Goal: Find specific page/section: Find specific page/section

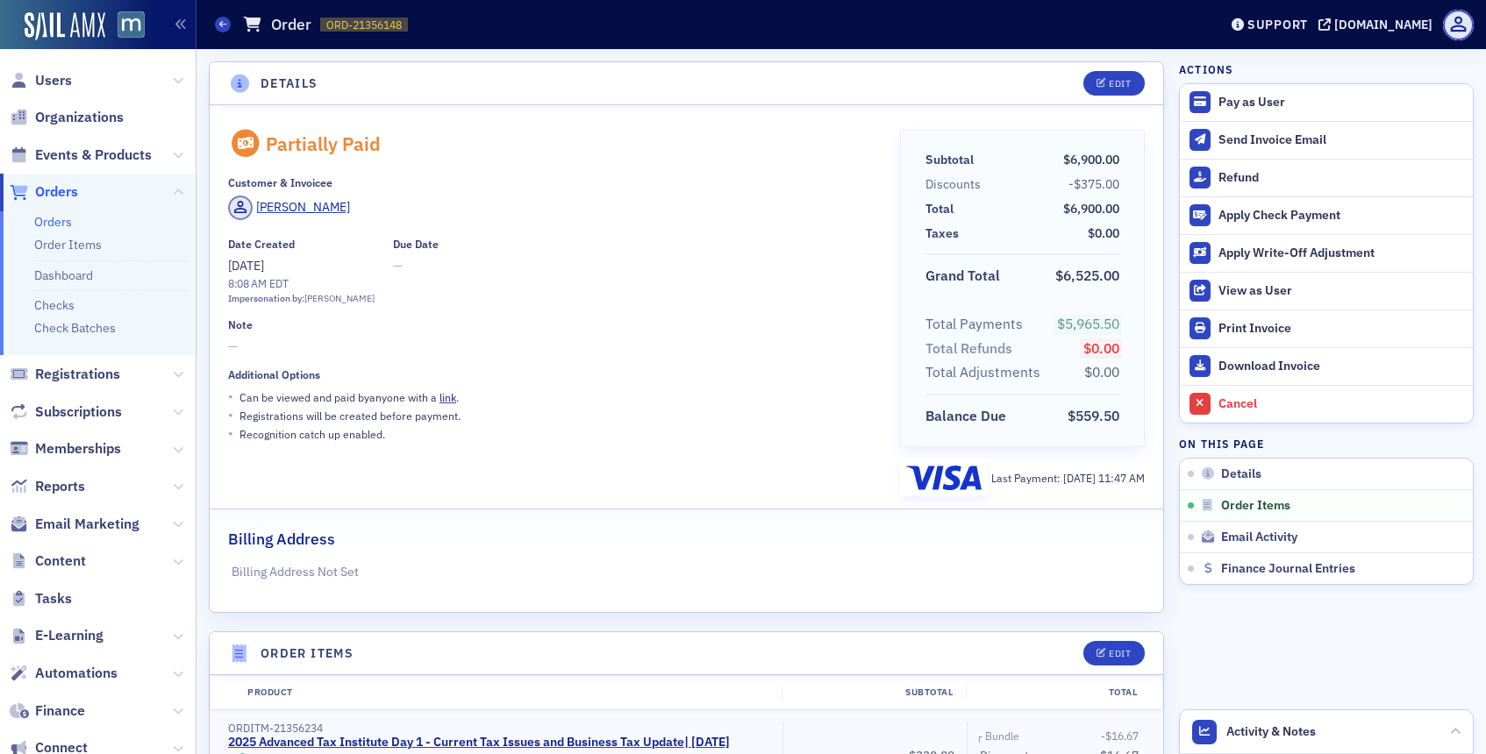
scroll to position [1405, 0]
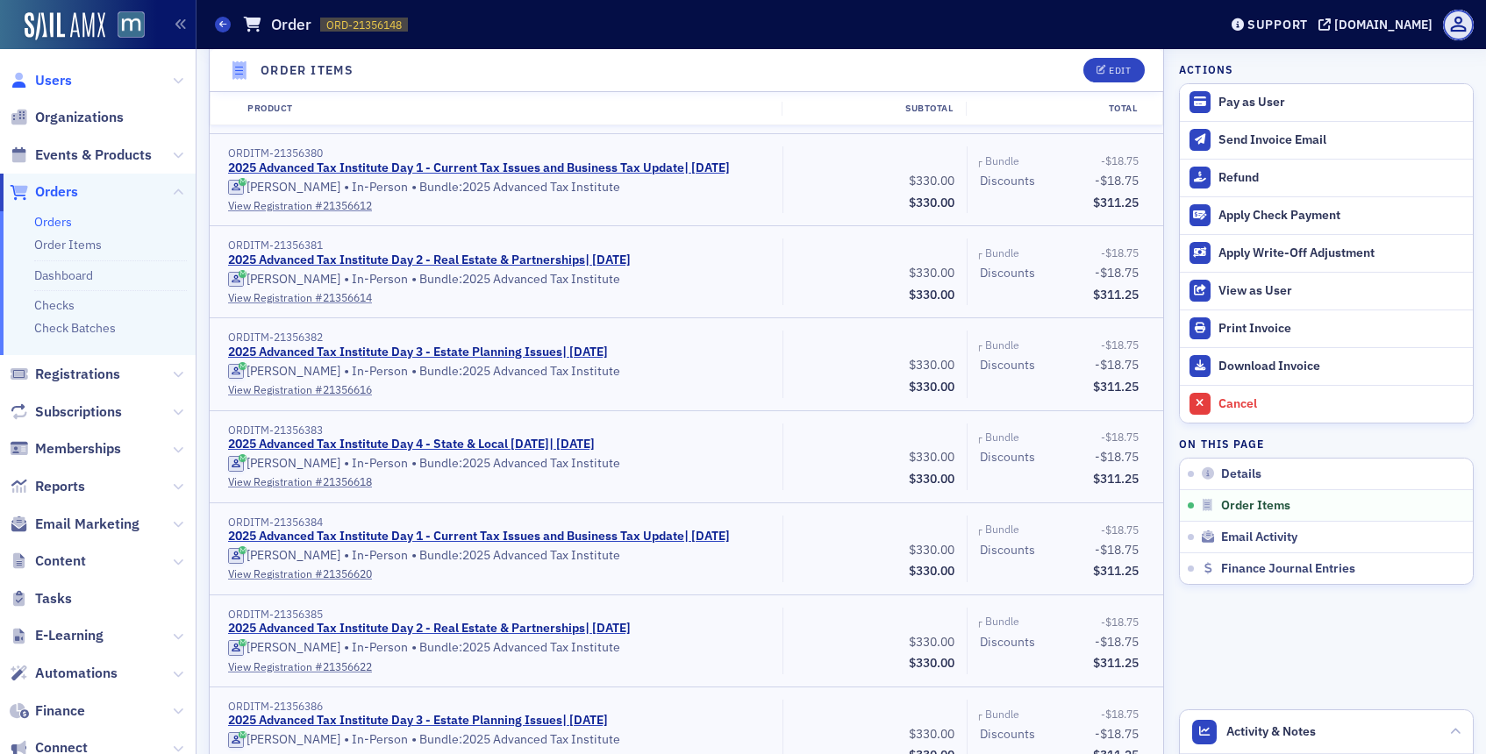
click at [58, 81] on span "Users" at bounding box center [53, 80] width 37 height 19
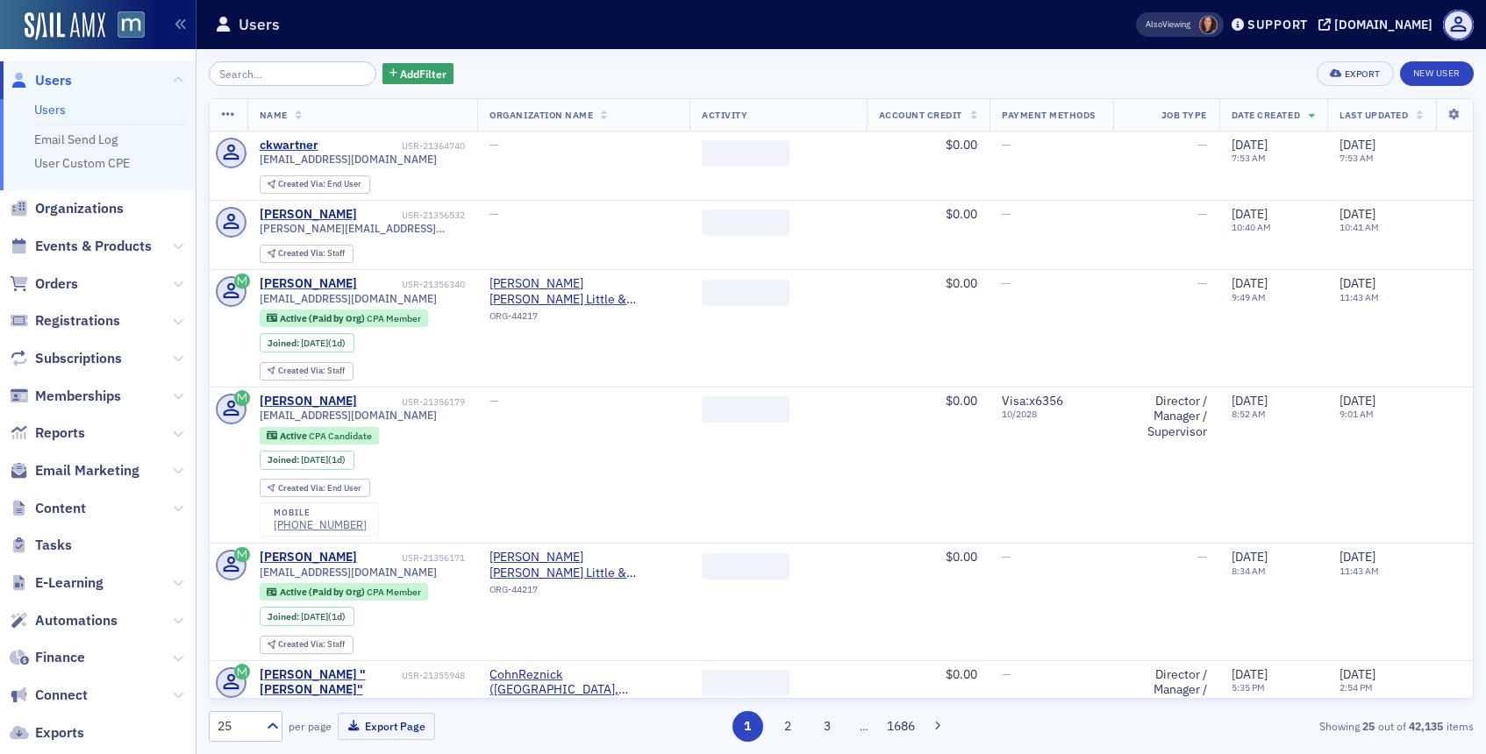
click at [267, 76] on input "search" at bounding box center [293, 73] width 168 height 25
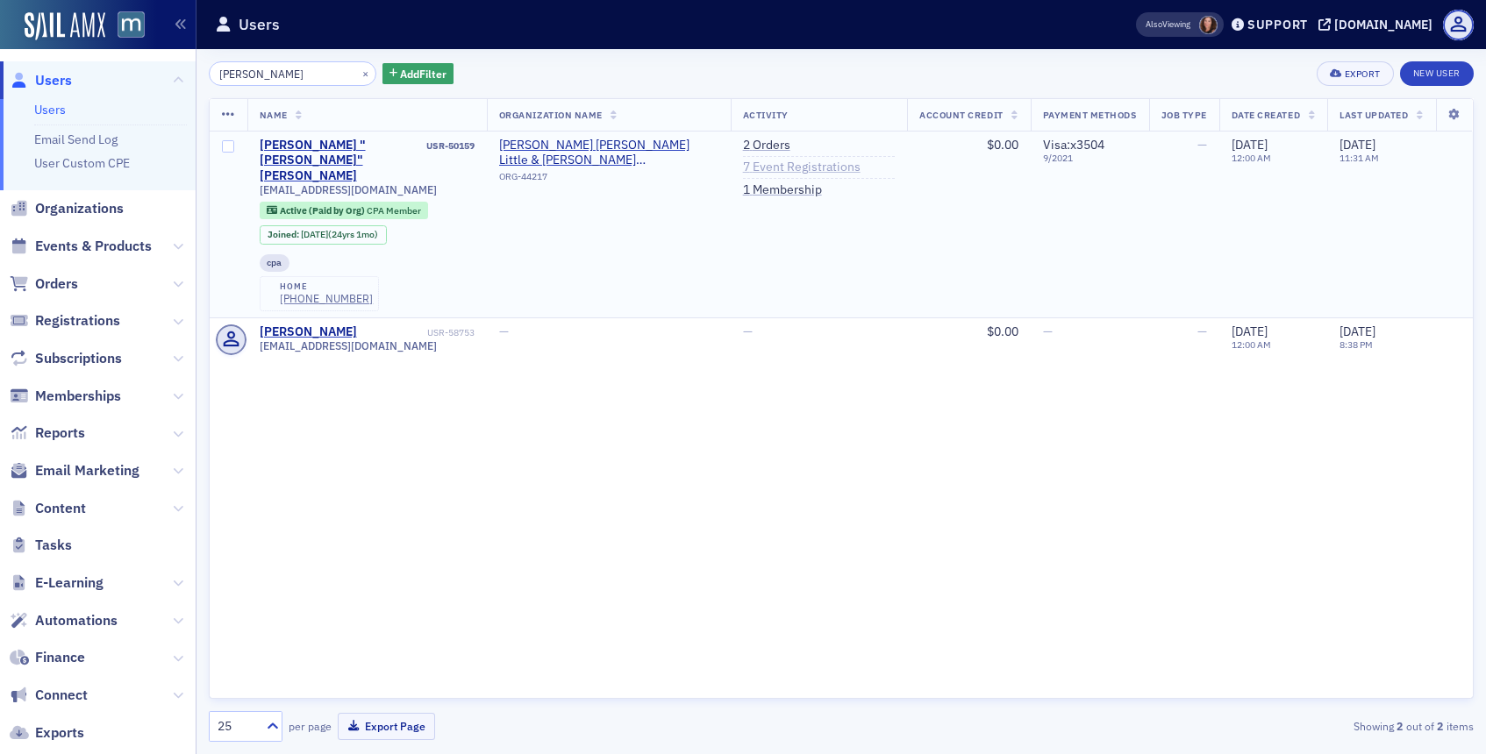
type input "parrott"
click at [803, 164] on link "7 Event Registrations" at bounding box center [802, 168] width 118 height 16
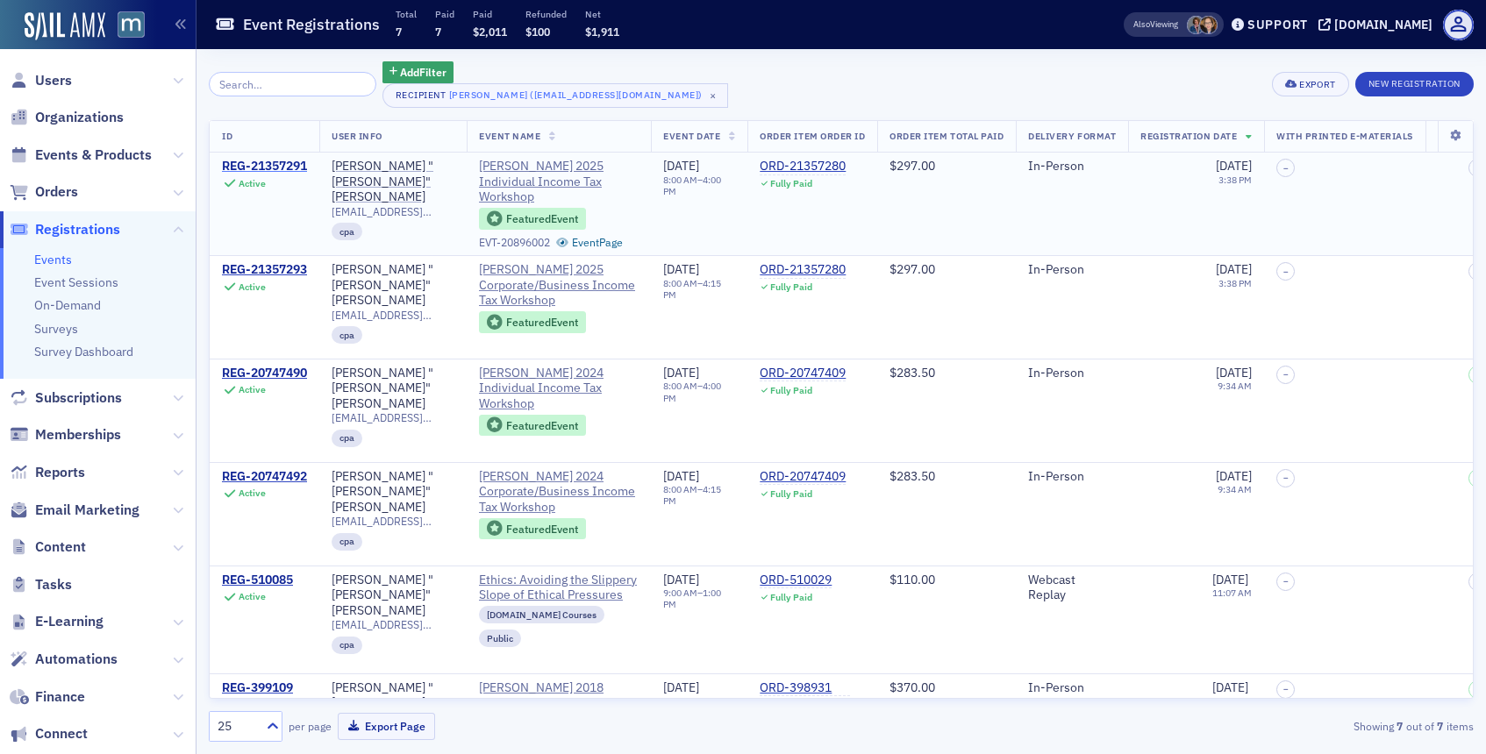
click at [280, 163] on div "REG-21357291" at bounding box center [264, 167] width 85 height 16
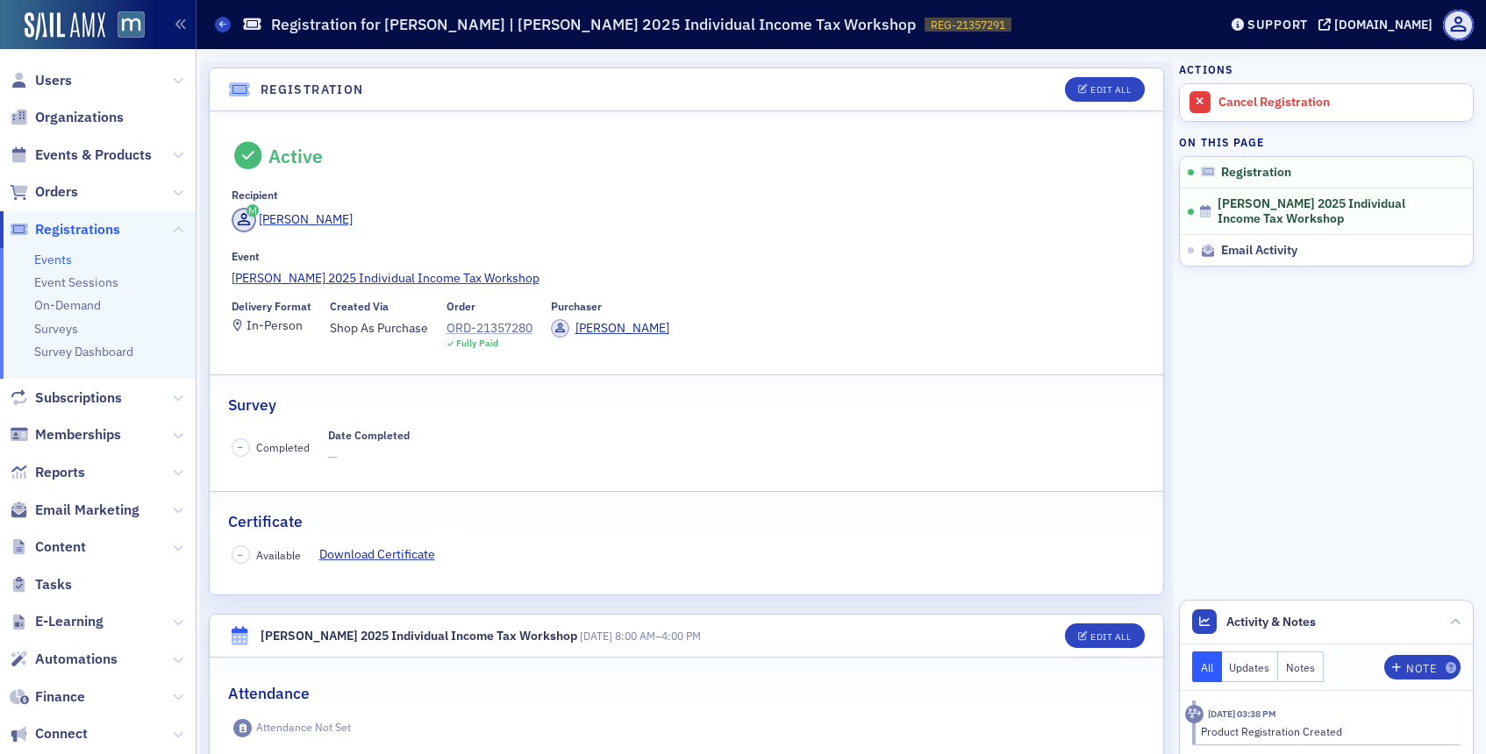
click at [491, 330] on div "ORD-21357280" at bounding box center [489, 328] width 86 height 18
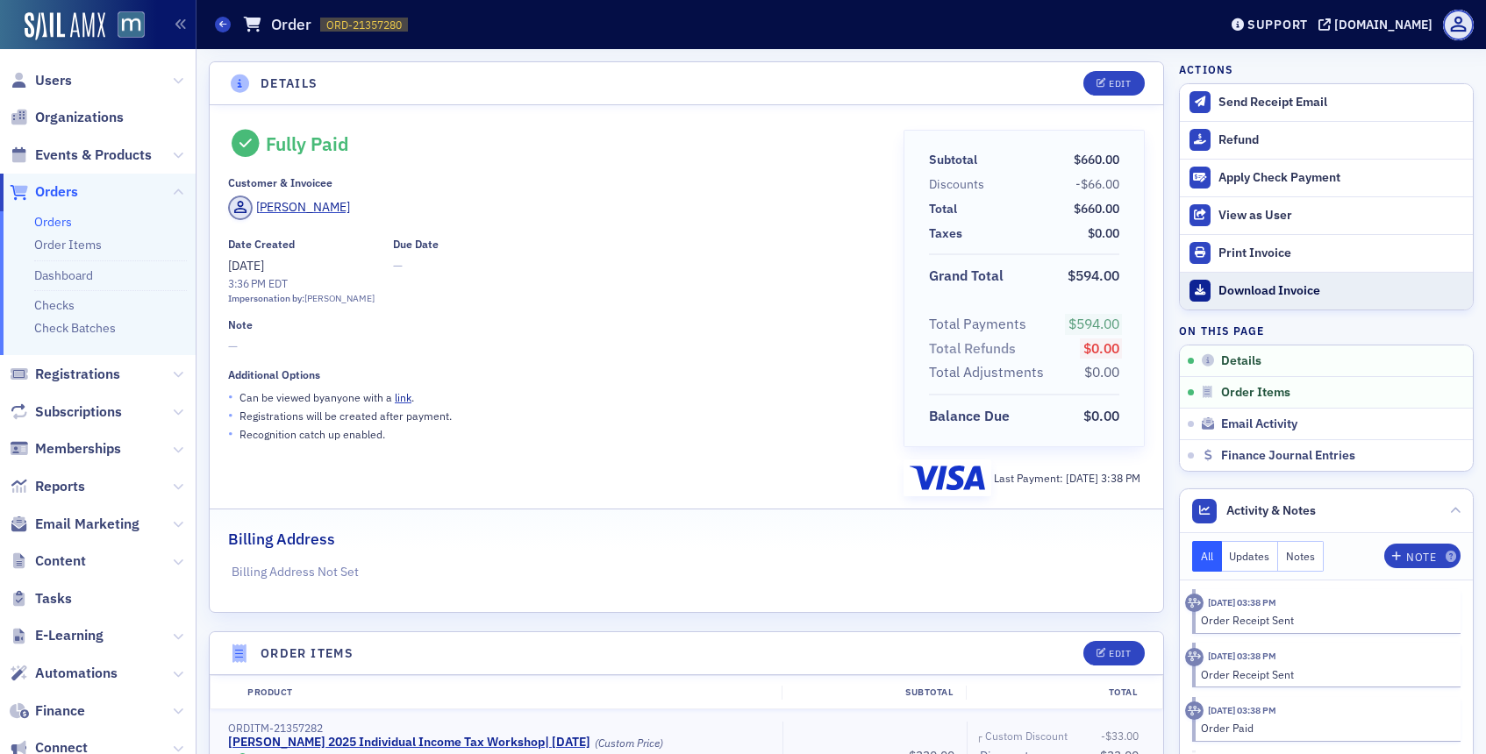
click at [1212, 281] on link "Download Invoice" at bounding box center [1326, 291] width 293 height 38
